Goal: Communication & Community: Answer question/provide support

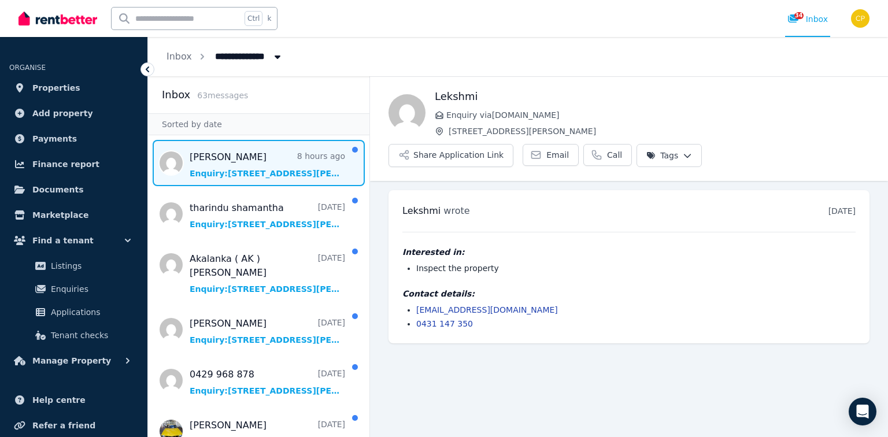
drag, startPoint x: 241, startPoint y: 165, endPoint x: 360, endPoint y: 175, distance: 119.5
click at [241, 165] on span "Message list" at bounding box center [258, 163] width 221 height 46
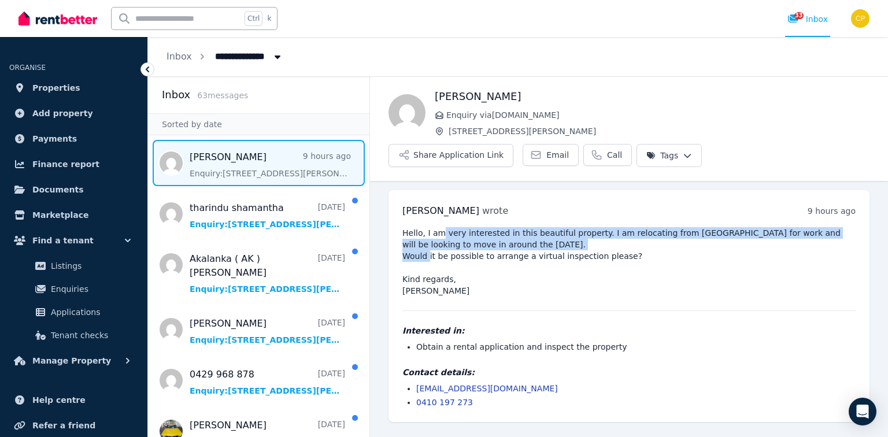
drag, startPoint x: 437, startPoint y: 211, endPoint x: 438, endPoint y: 199, distance: 12.2
click at [438, 227] on pre "Hello, I am very interested in this beautiful property. I am relocating from [G…" at bounding box center [628, 261] width 453 height 69
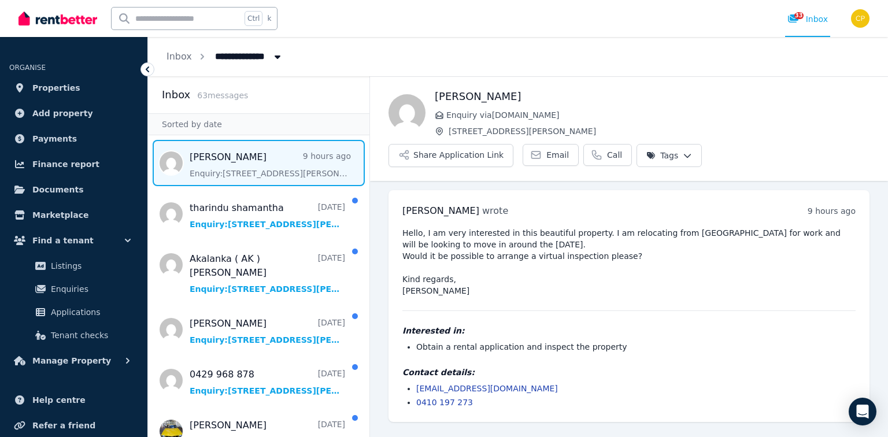
click at [521, 227] on pre "Hello, I am very interested in this beautiful property. I am relocating from [G…" at bounding box center [628, 261] width 453 height 69
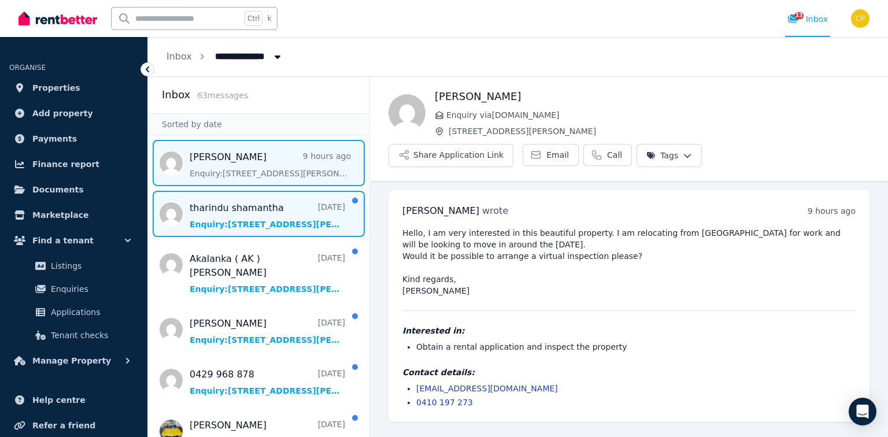
click at [254, 223] on span "Message list" at bounding box center [258, 214] width 221 height 46
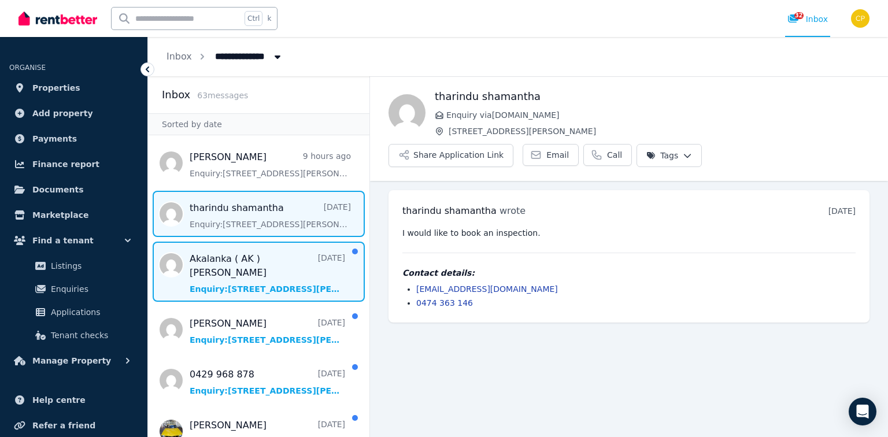
click at [252, 282] on span "Message list" at bounding box center [258, 272] width 221 height 60
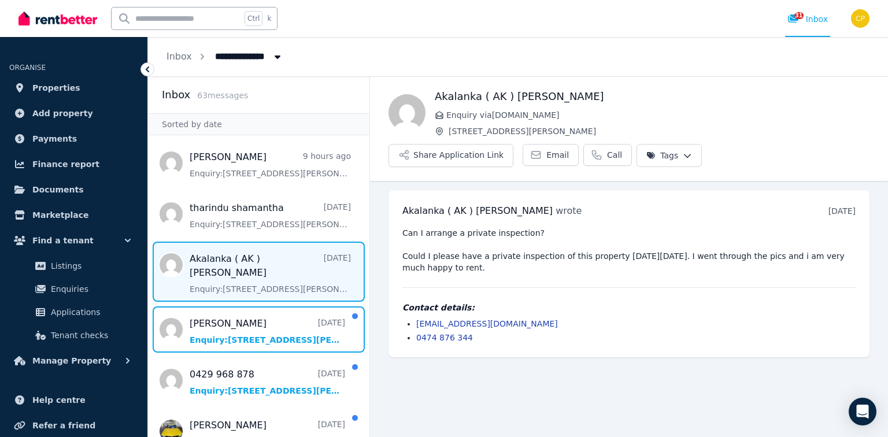
drag, startPoint x: 267, startPoint y: 333, endPoint x: 398, endPoint y: 335, distance: 130.7
click at [267, 333] on span "Message list" at bounding box center [258, 329] width 221 height 46
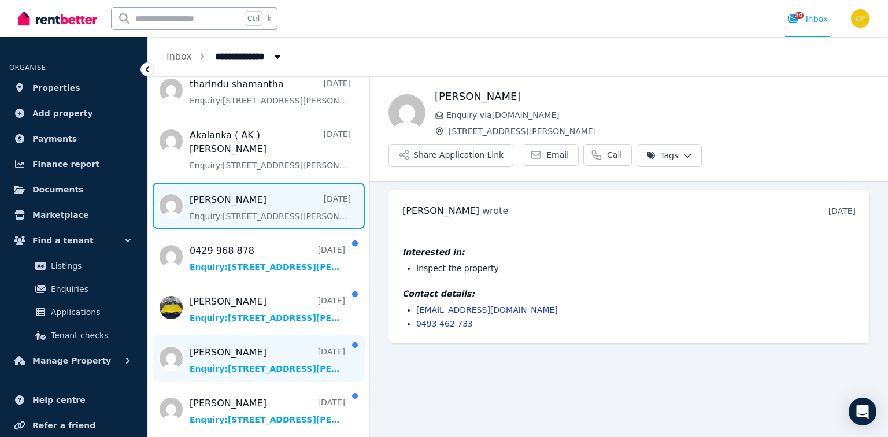
scroll to position [139, 0]
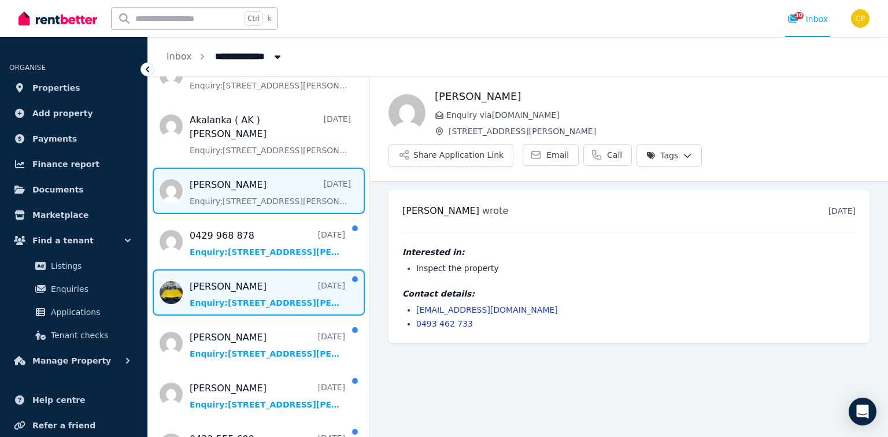
click at [251, 305] on span "Message list" at bounding box center [258, 292] width 221 height 46
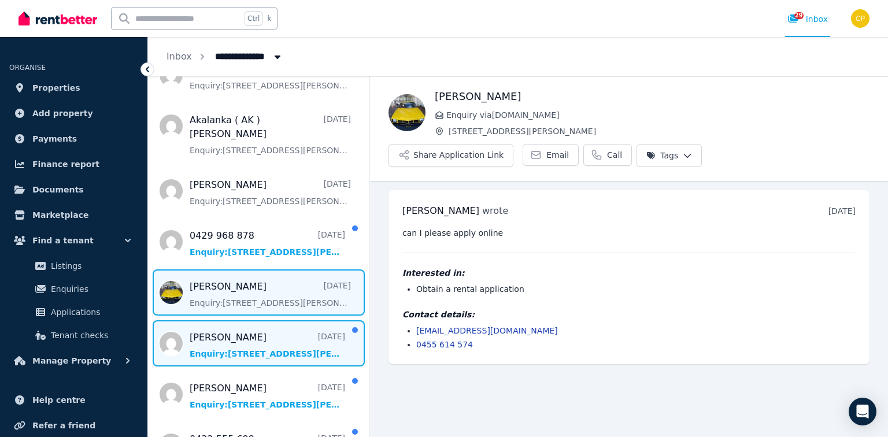
click at [248, 352] on span "Message list" at bounding box center [258, 343] width 221 height 46
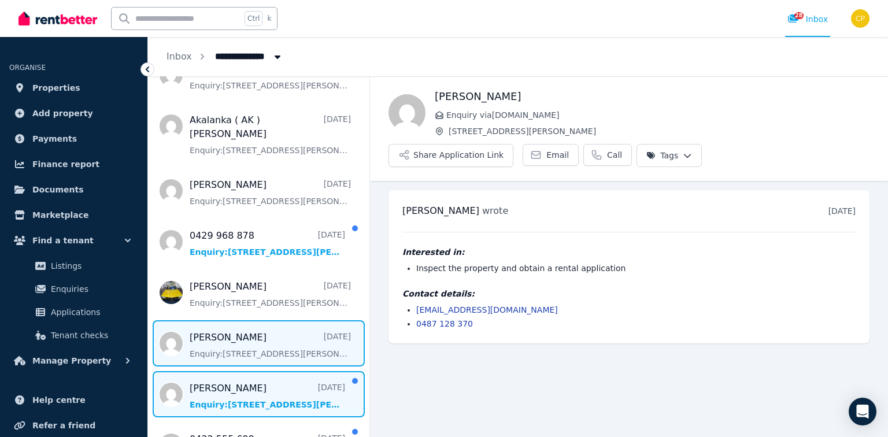
click at [233, 378] on span "Message list" at bounding box center [258, 394] width 221 height 46
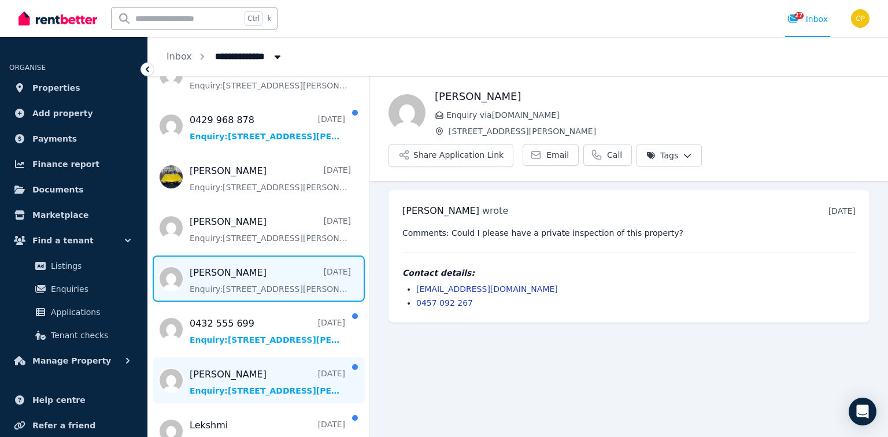
scroll to position [278, 0]
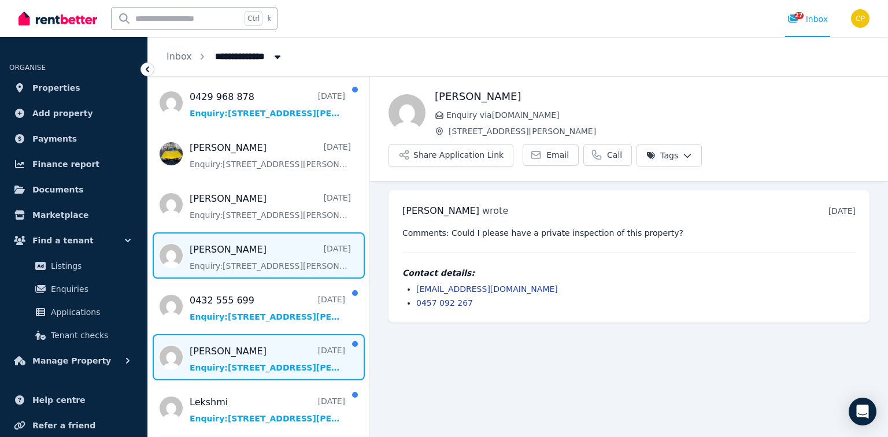
click at [249, 357] on span "Message list" at bounding box center [258, 357] width 221 height 46
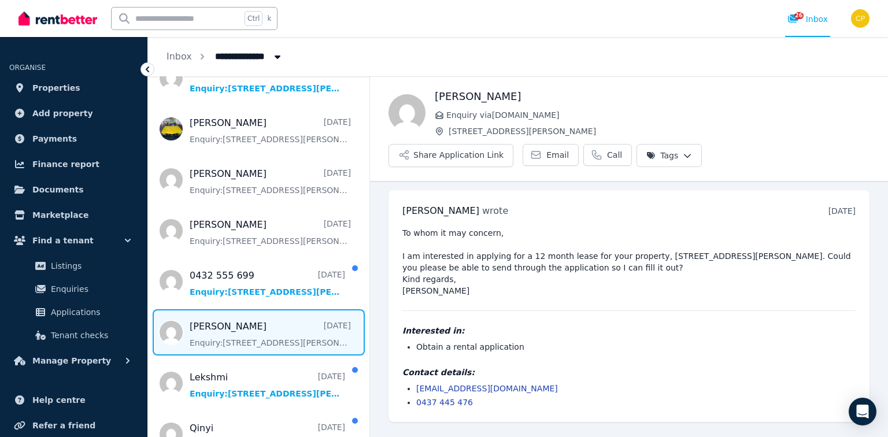
scroll to position [324, 0]
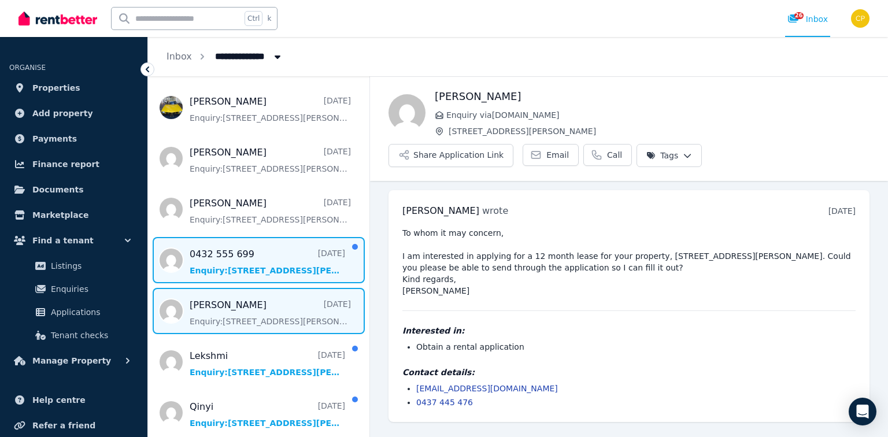
click at [280, 263] on span "Message list" at bounding box center [258, 260] width 221 height 46
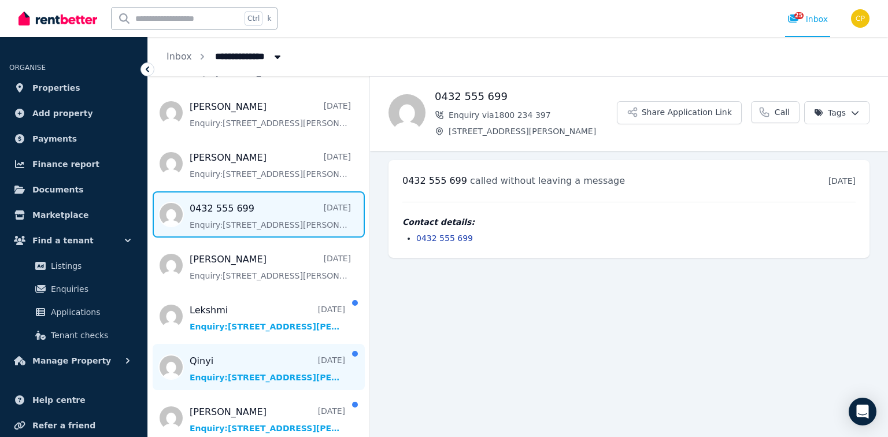
scroll to position [370, 0]
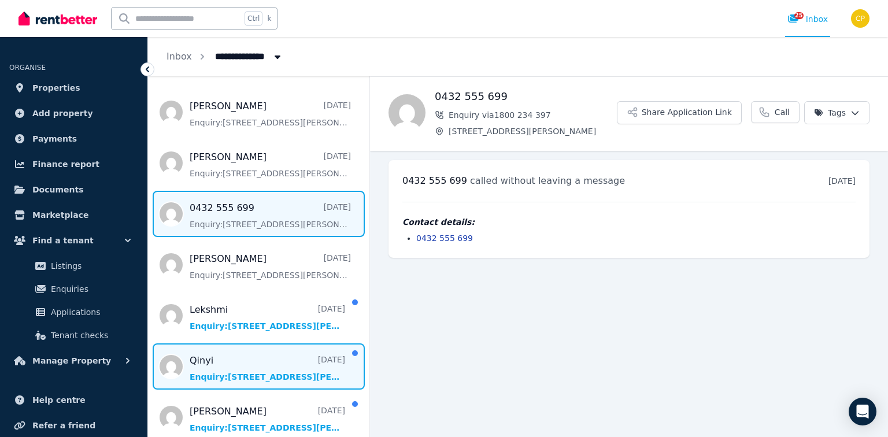
drag, startPoint x: 252, startPoint y: 375, endPoint x: 278, endPoint y: 374, distance: 26.0
click at [252, 375] on span "Message list" at bounding box center [258, 366] width 221 height 46
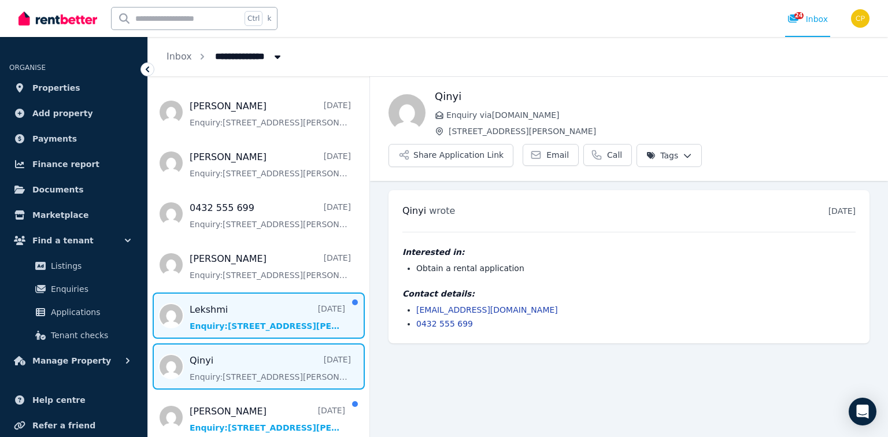
click at [283, 324] on span "Message list" at bounding box center [258, 316] width 221 height 46
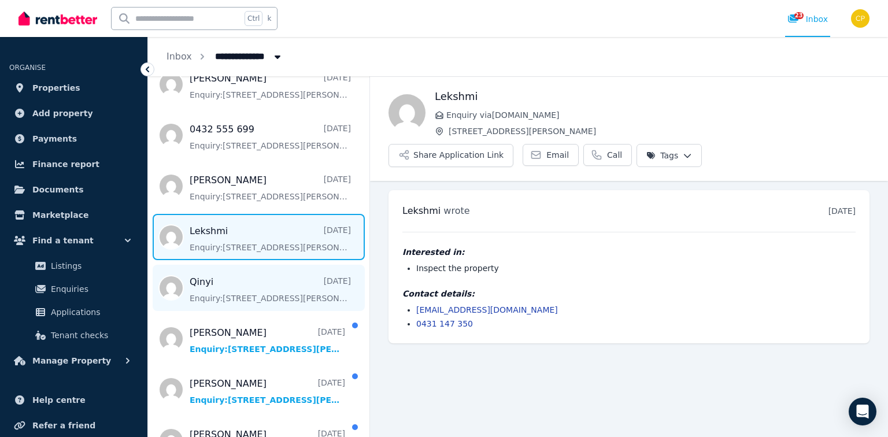
scroll to position [463, 0]
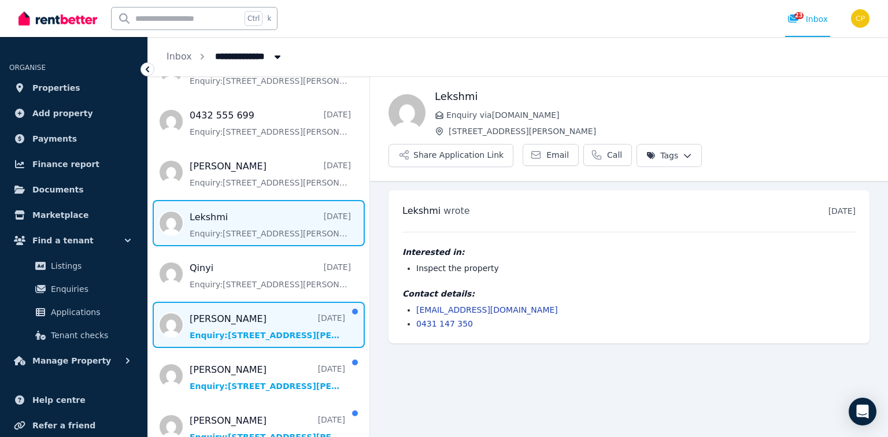
click at [265, 337] on span "Message list" at bounding box center [258, 325] width 221 height 46
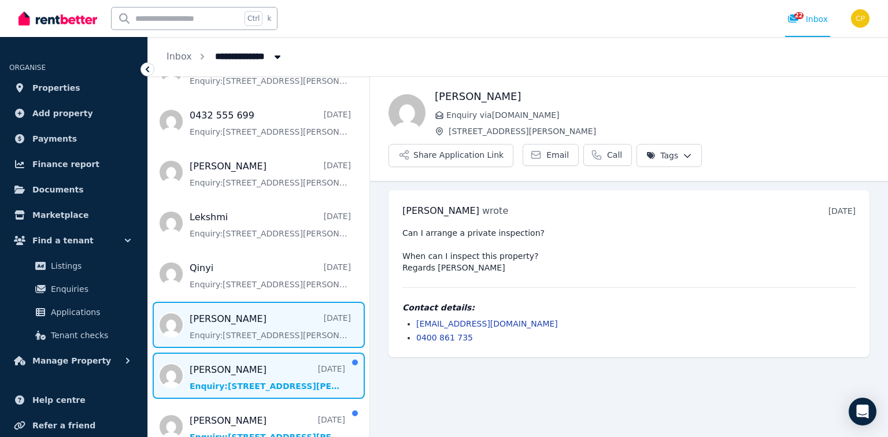
click at [266, 367] on span "Message list" at bounding box center [258, 376] width 221 height 46
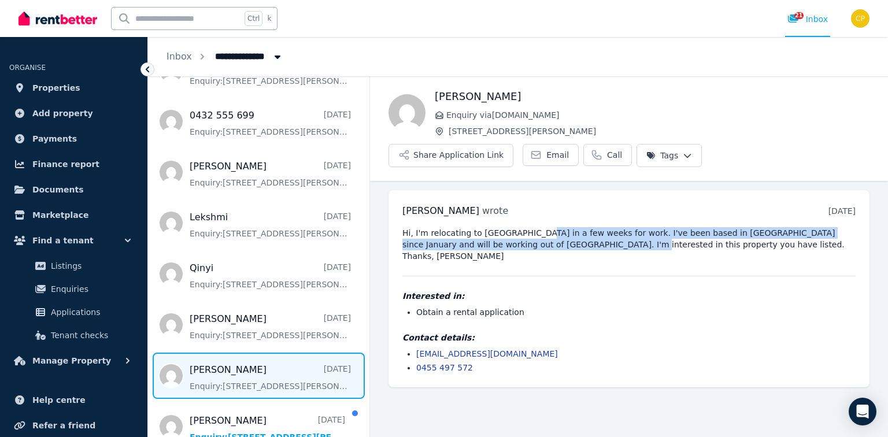
drag, startPoint x: 525, startPoint y: 204, endPoint x: 527, endPoint y: 217, distance: 14.1
click at [527, 227] on pre "Hi, I'm relocating to [GEOGRAPHIC_DATA] in a few weeks for work. I've been base…" at bounding box center [628, 244] width 453 height 35
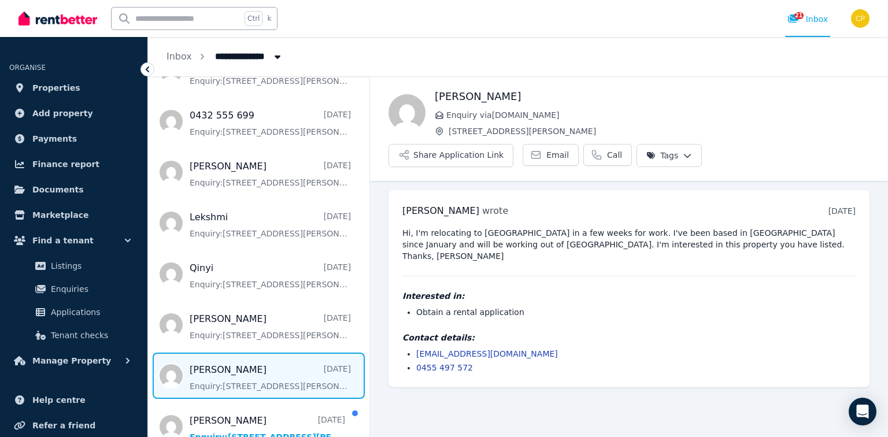
click at [585, 227] on pre "Hi, I'm relocating to [GEOGRAPHIC_DATA] in a few weeks for work. I've been base…" at bounding box center [628, 244] width 453 height 35
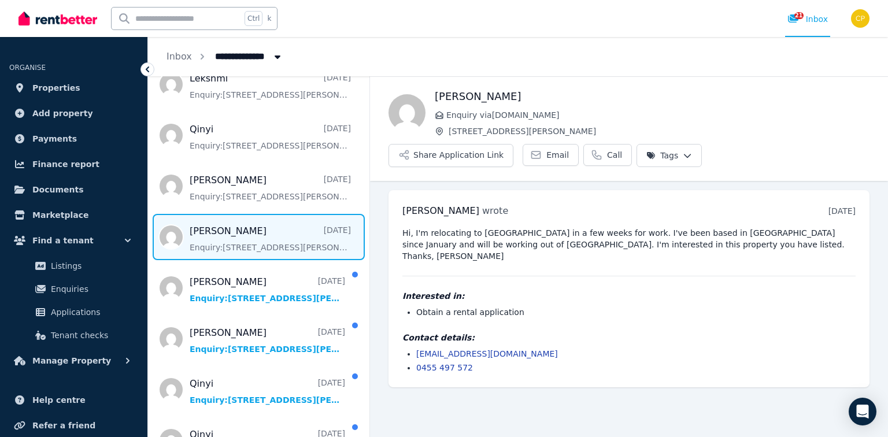
scroll to position [555, 0]
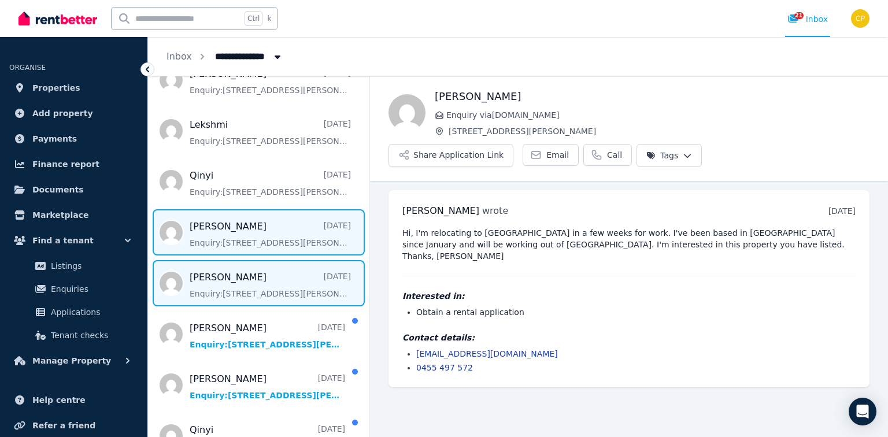
click at [241, 231] on span "Message list" at bounding box center [258, 232] width 221 height 46
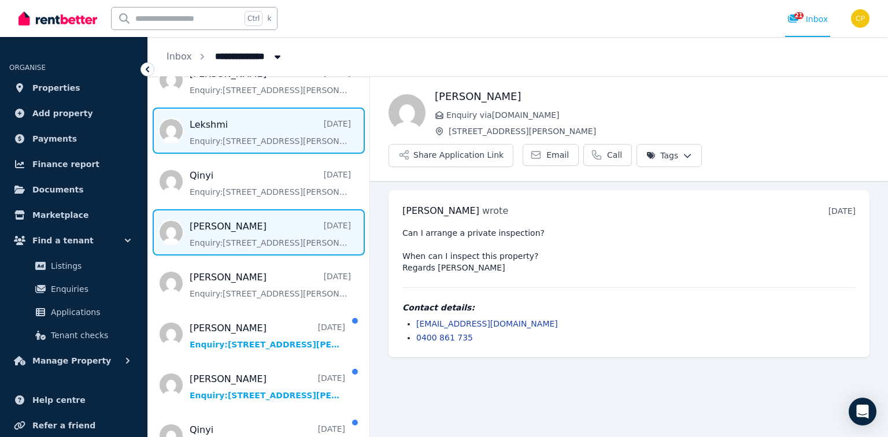
drag, startPoint x: 209, startPoint y: 118, endPoint x: 236, endPoint y: 124, distance: 27.3
click at [209, 118] on span "Message list" at bounding box center [258, 131] width 221 height 46
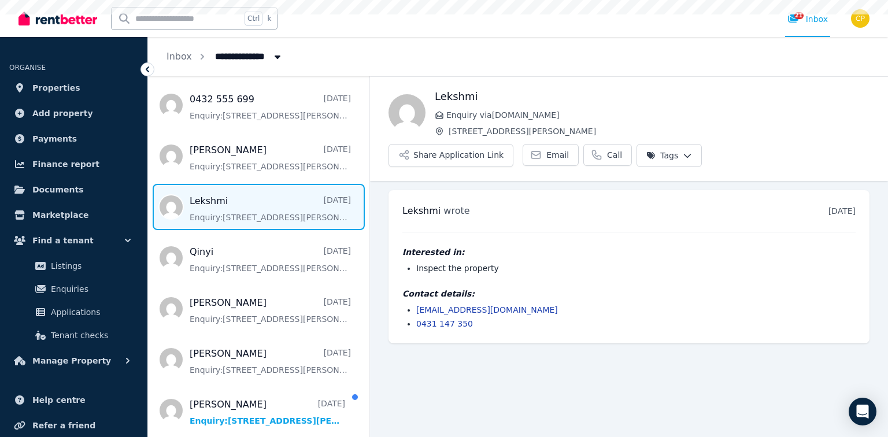
scroll to position [463, 0]
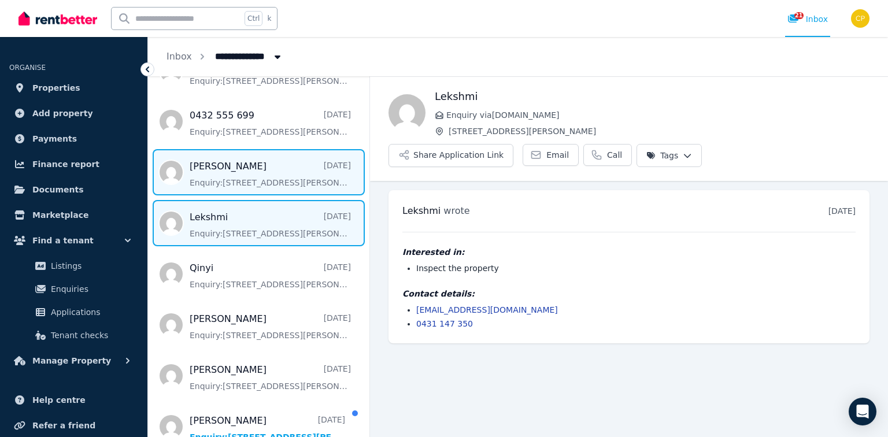
click at [243, 176] on span "Message list" at bounding box center [258, 172] width 221 height 46
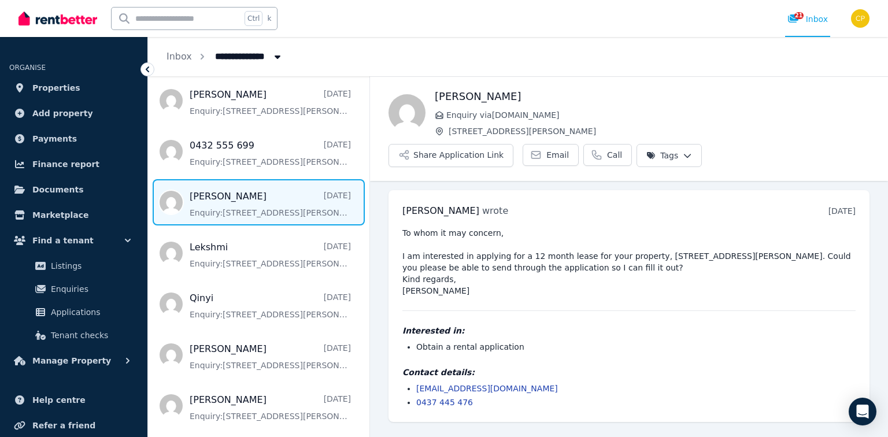
scroll to position [416, 0]
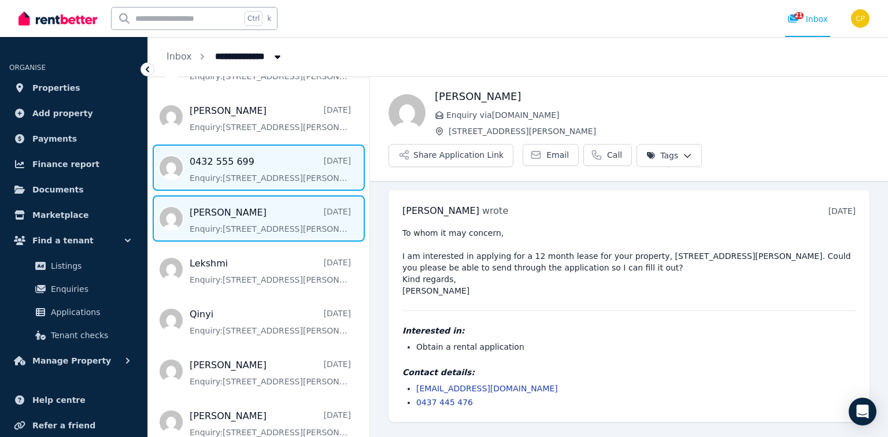
click at [245, 176] on span "Message list" at bounding box center [258, 168] width 221 height 46
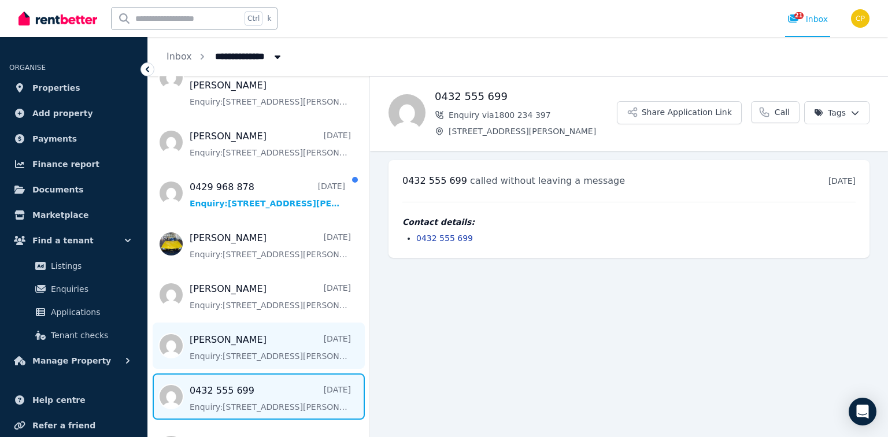
scroll to position [185, 0]
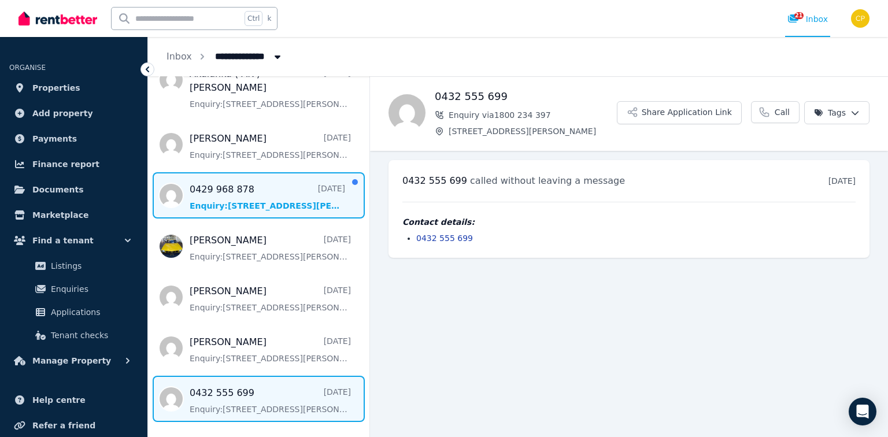
click at [245, 187] on span "Message list" at bounding box center [258, 195] width 221 height 46
